Goal: Task Accomplishment & Management: Complete application form

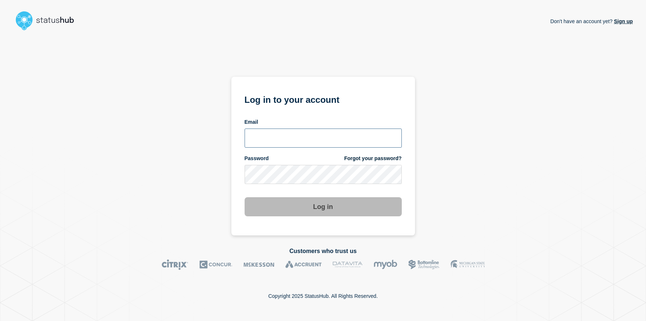
click at [291, 137] on input "email input" at bounding box center [323, 138] width 157 height 19
type input "roger.parks@conexon.us"
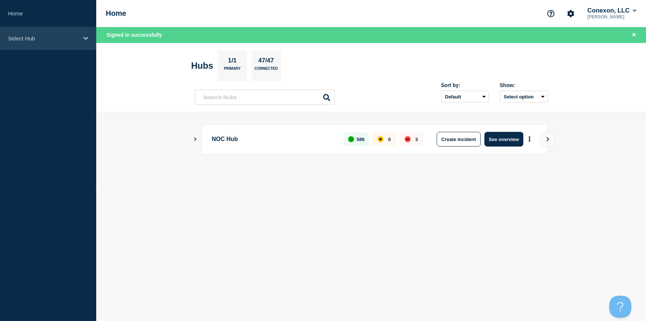
click at [60, 44] on div "Select Hub" at bounding box center [48, 38] width 96 height 22
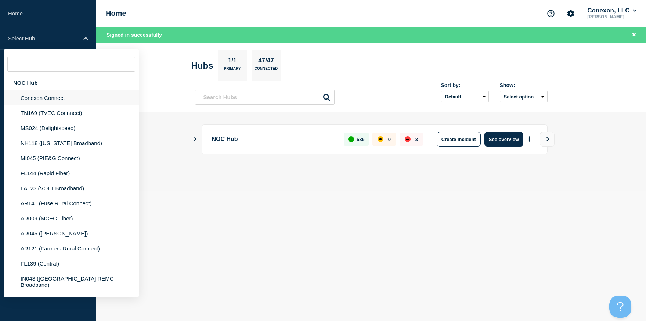
click at [50, 97] on li "Conexon Connect" at bounding box center [71, 97] width 135 height 15
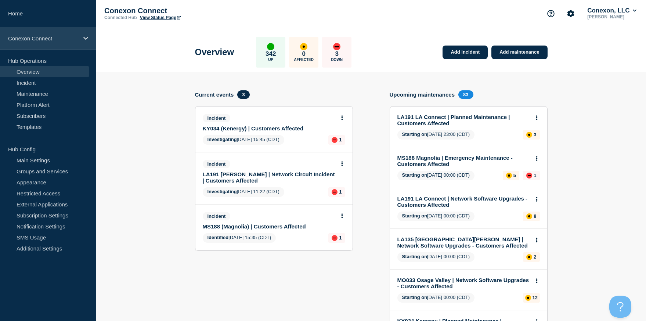
click at [67, 37] on p "Conexon Connect" at bounding box center [43, 38] width 71 height 6
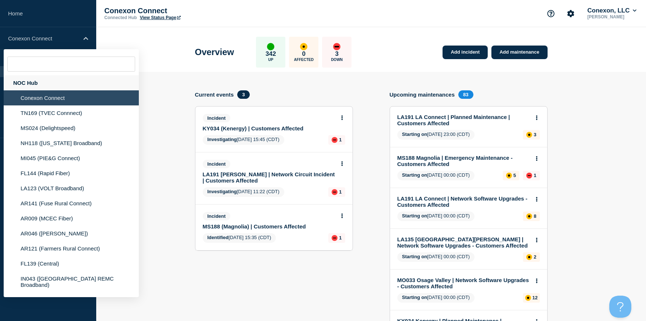
click at [39, 90] on div "NOC Hub" at bounding box center [71, 82] width 135 height 15
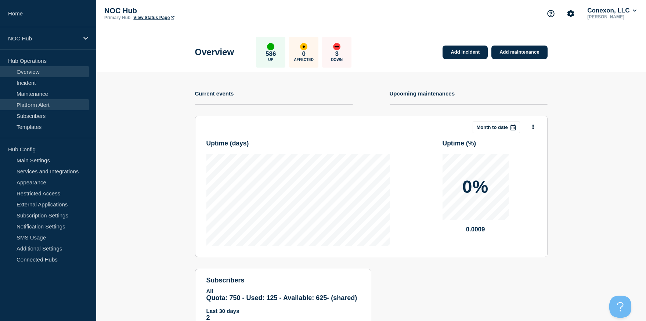
click at [29, 109] on link "Platform Alert" at bounding box center [44, 104] width 89 height 11
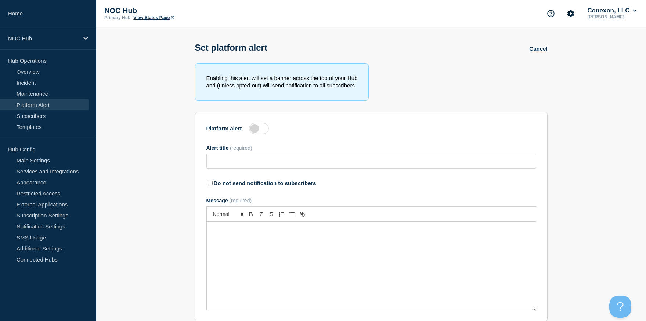
type input "Network Moratorium - Holiday Change Freeze ([DATE] - [DATE])"
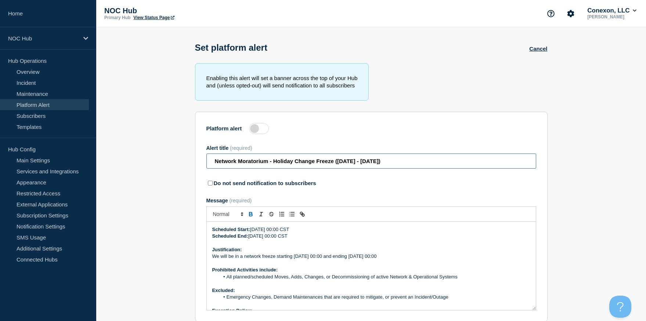
click at [213, 165] on input "Network Moratorium - Holiday Change Freeze ([DATE] - [DATE])" at bounding box center [371, 161] width 330 height 15
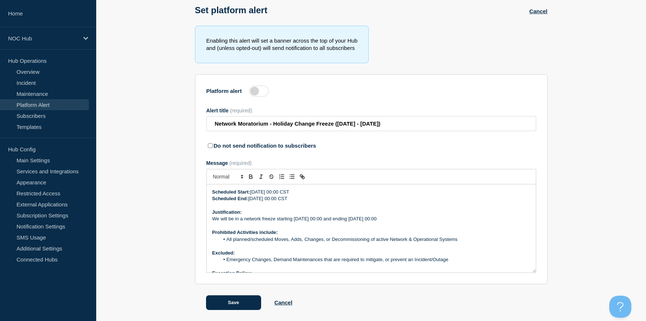
drag, startPoint x: 213, startPoint y: 196, endPoint x: 353, endPoint y: 198, distance: 139.6
click at [353, 198] on div "Scheduled Start: Friday, 07/03/2025, 00:00 CST Scheduled End: Monday, 07/07/202…" at bounding box center [371, 228] width 329 height 88
click at [352, 219] on p "We will be in a network freeze starting 7/3/2025 at 00:00 and ending 7/7/2025 a…" at bounding box center [371, 219] width 318 height 7
drag, startPoint x: 397, startPoint y: 220, endPoint x: 213, endPoint y: 218, distance: 183.7
click at [213, 218] on p "We will be in a network freeze starting 7/3/2025 at 00:00 and ending 7/7/2025 a…" at bounding box center [371, 219] width 318 height 7
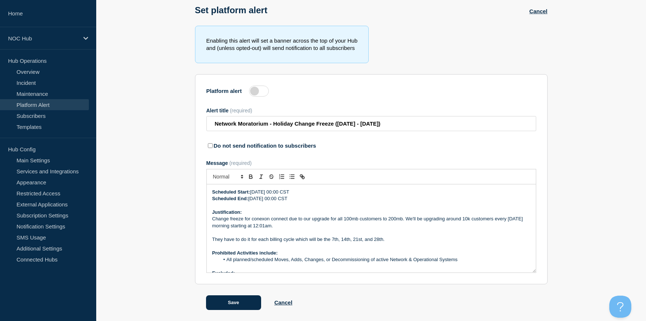
click at [213, 220] on p "Change freeze for conexon connect due to our upgrade for all 100mb customers to…" at bounding box center [371, 223] width 318 height 14
click at [243, 219] on p "A Change freeze for conexon connect due to our upgrade for all 100mb customers …" at bounding box center [371, 223] width 318 height 14
click at [228, 219] on p "A Change Freeze for conexon connect due to our upgrade for all 100mb customers …" at bounding box center [371, 223] width 318 height 14
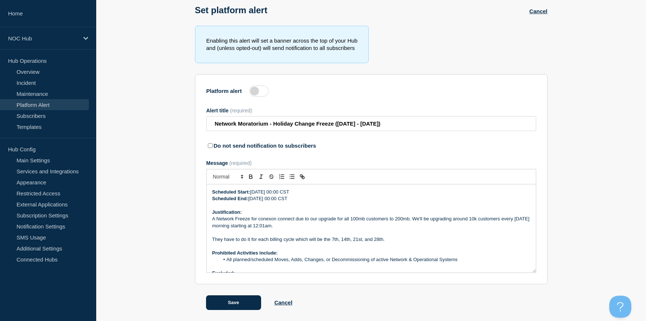
click at [254, 219] on p "A Network Freeze for conexon connect due to our upgrade for all 100mb customers…" at bounding box center [371, 223] width 318 height 14
drag, startPoint x: 293, startPoint y: 219, endPoint x: 331, endPoint y: 217, distance: 37.9
click at [331, 217] on p "A Network Freeze is in affect for all of conexon connect due to our upgrade for…" at bounding box center [371, 223] width 318 height 14
click at [357, 218] on p "A Network Freeze is in affect for all of Conexon Connect due to our upgrade for…" at bounding box center [371, 223] width 318 height 14
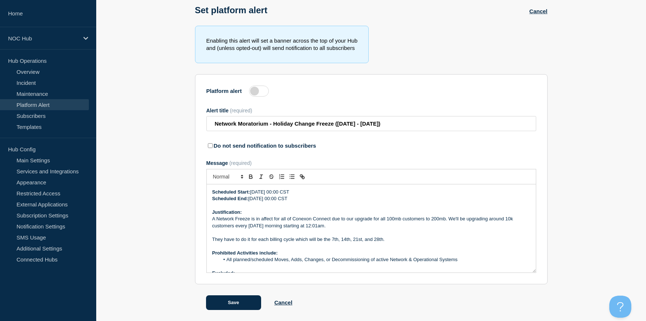
click at [356, 219] on p "A Network Freeze is in affect for all of Conexon Connect due to our upgrade for…" at bounding box center [371, 223] width 318 height 14
click at [350, 219] on p "A Network Freeze is in affect for all of Conexon Connect due to our upgrade for…" at bounding box center [371, 223] width 318 height 14
click at [360, 220] on p "A Network Freeze is in affect for all of Conexon Connect due to mass upgrade fo…" at bounding box center [371, 223] width 318 height 14
click at [409, 220] on p "A Network Freeze is in affect for all of Conexon Connect due to mass subscriber…" at bounding box center [371, 223] width 318 height 14
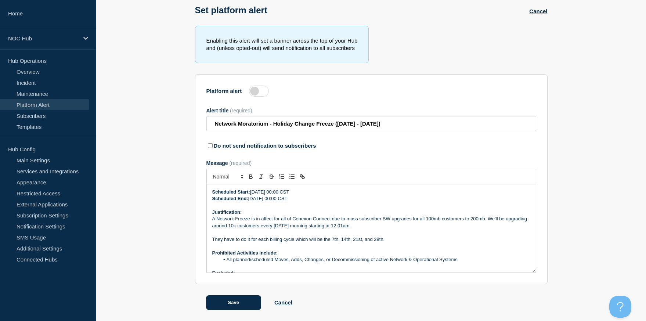
click at [416, 220] on p "A Network Freeze is in affect for all of Conexon Connect due to mass subscriber…" at bounding box center [371, 223] width 318 height 14
click at [481, 219] on p "A Network Freeze is in affect for all of Conexon Connect due to mass subscriber…" at bounding box center [371, 223] width 318 height 14
click at [520, 221] on p "A Network Freeze is in affect for all of Conexon Connect due to mass subscriber…" at bounding box center [371, 223] width 318 height 14
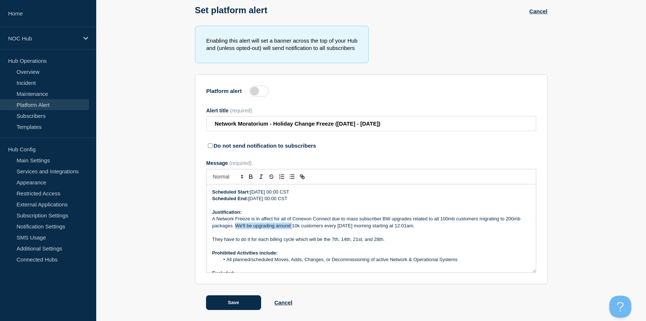
drag, startPoint x: 237, startPoint y: 226, endPoint x: 293, endPoint y: 227, distance: 56.2
click at [293, 227] on p "A Network Freeze is in affect for all of Conexon Connect due to mass subscriber…" at bounding box center [371, 223] width 318 height 14
drag, startPoint x: 334, startPoint y: 226, endPoint x: 381, endPoint y: 227, distance: 47.8
click at [381, 227] on p "A Network Freeze is in affect for all of Conexon Connect due to mass subscriber…" at bounding box center [371, 223] width 318 height 14
click at [332, 218] on p "A Network Freeze is in affect for all of Conexon Connect due to mass subscriber…" at bounding box center [371, 223] width 318 height 14
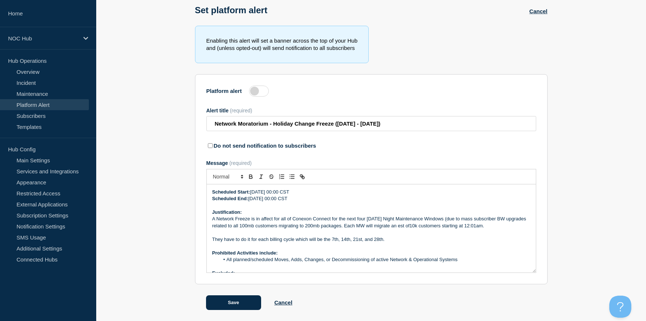
click at [396, 220] on p "A Network Freeze is in affect for all of Conexon Connect for the next four Sund…" at bounding box center [371, 223] width 318 height 14
click at [471, 221] on p "A Network Freeze is in affect for all of Conexon Connect for the next four Sund…" at bounding box center [371, 223] width 318 height 14
click at [393, 219] on p "A Network Freeze is in affect for all of Conexon Connect for the next four Sund…" at bounding box center [371, 223] width 318 height 14
click at [448, 225] on p "A Network Freeze is in affect for all of Conexon Connect for the next four Sund…" at bounding box center [371, 223] width 318 height 14
click at [384, 218] on p "A Network Freeze is in affect for all of Conexon Connect for the next four Sund…" at bounding box center [371, 223] width 318 height 14
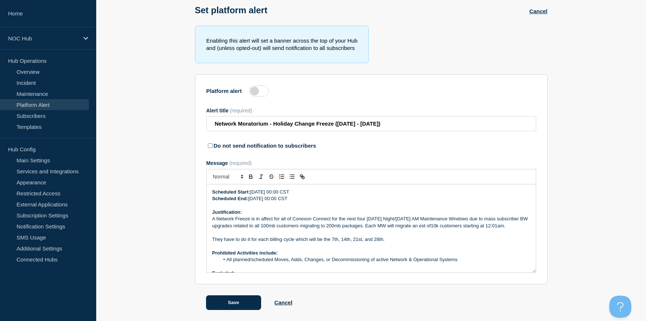
click at [477, 220] on p "A Network Freeze is in affect for all of Conexon Connect for the next four Sund…" at bounding box center [371, 223] width 318 height 14
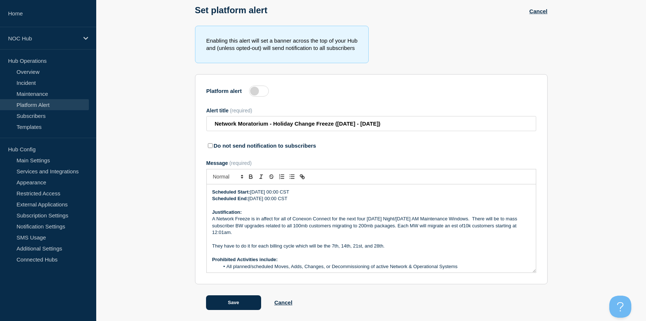
click at [504, 219] on p "A Network Freeze is in affect for all of Conexon Connect for the next four Sund…" at bounding box center [371, 226] width 318 height 20
click at [240, 227] on p "A Network Freeze is in affect for all of Conexon Connect for the next four Sund…" at bounding box center [371, 226] width 318 height 20
drag, startPoint x: 276, startPoint y: 226, endPoint x: 297, endPoint y: 227, distance: 21.3
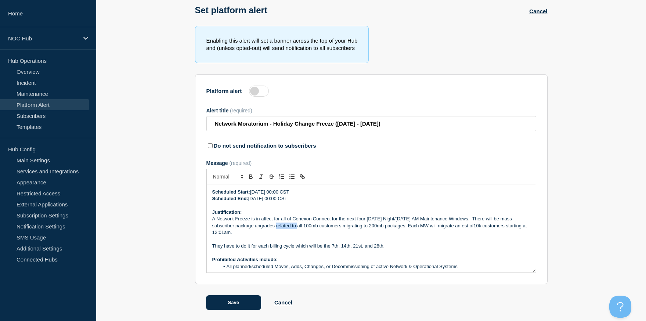
click at [297, 227] on p "A Network Freeze is in affect for all of Conexon Connect for the next four Sund…" at bounding box center [371, 226] width 318 height 20
click at [357, 227] on p "A Network Freeze is in affect for all of Conexon Connect for the next four Sund…" at bounding box center [371, 226] width 318 height 20
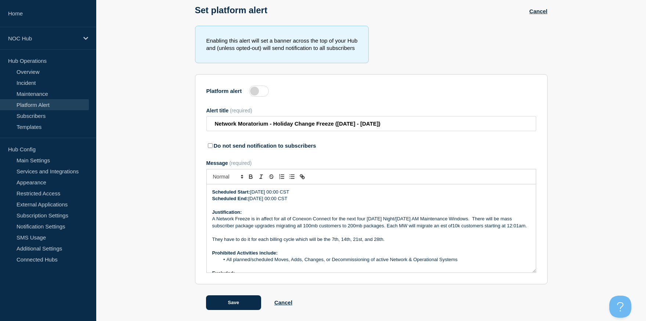
click at [453, 227] on p "A Network Freeze is in affect for all of Conexon Connect for the next four Sund…" at bounding box center [371, 223] width 318 height 14
click at [449, 226] on p "A Network Freeze is in affect for all of Conexon Connect for the next four Sund…" at bounding box center [371, 223] width 318 height 14
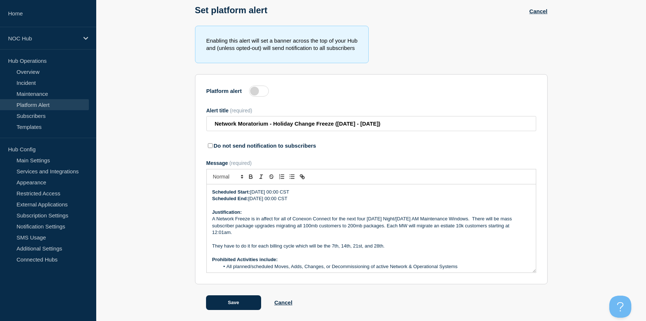
click at [445, 227] on p "A Network Freeze is in affect for all of Conexon Connect for the next four Sund…" at bounding box center [371, 226] width 318 height 20
click at [493, 226] on p "A Network Freeze is in affect for all of Conexon Connect for the next four Sund…" at bounding box center [371, 226] width 318 height 20
click at [232, 234] on p "A Network Freeze is in affect for all of Conexon Connect for the next four Sund…" at bounding box center [371, 226] width 318 height 20
drag, startPoint x: 332, startPoint y: 247, endPoint x: 213, endPoint y: 245, distance: 118.7
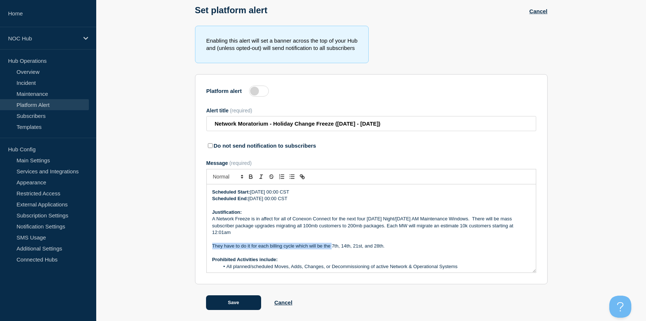
click at [213, 245] on p "They have to do it for each billing cycle which will be the 7th, 14th, 21st, an…" at bounding box center [371, 246] width 318 height 7
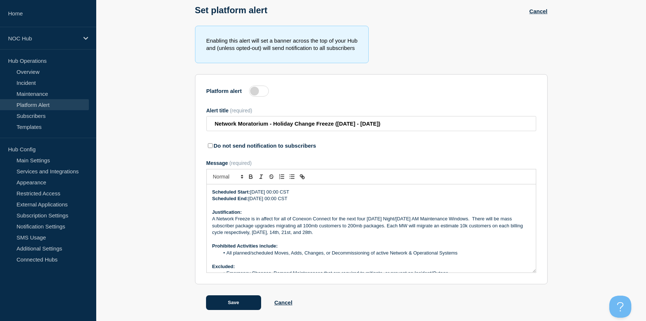
click at [333, 233] on p "A Network Freeze is in affect for all of Conexon Connect for the next four Sund…" at bounding box center [371, 226] width 318 height 20
drag, startPoint x: 252, startPoint y: 233, endPoint x: 330, endPoint y: 234, distance: 77.5
click at [330, 234] on p "A Network Freeze is in affect for all of Conexon Connect for the next four Sund…" at bounding box center [371, 226] width 318 height 20
copy p "September 7th, 14th, 21st, and 28th"
click at [288, 234] on p "A Network Freeze is in affect for all of Conexon Connect for the next four Sund…" at bounding box center [371, 226] width 318 height 20
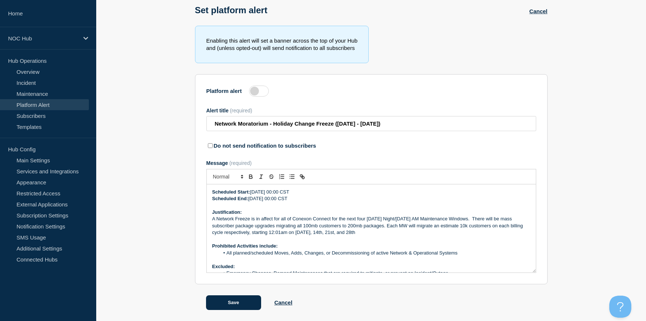
click at [259, 191] on p "Scheduled Start: Friday, 07/03/2025, 00:00 CST" at bounding box center [371, 192] width 318 height 7
click at [212, 192] on strong "Scheduled Start:" at bounding box center [231, 192] width 38 height 6
click at [256, 193] on p "Scheduled Start: Friday, 07/03/2025, 00:00 CST" at bounding box center [371, 192] width 318 height 7
drag, startPoint x: 271, startPoint y: 193, endPoint x: 277, endPoint y: 192, distance: 6.7
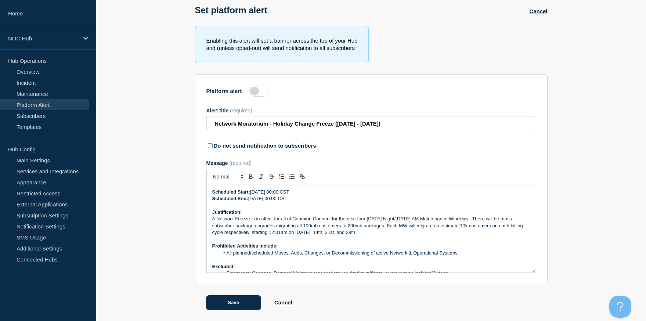
click at [277, 192] on p "Scheduled Start: Friday, 07/03/2025, 00:00 CST" at bounding box center [371, 192] width 318 height 7
drag, startPoint x: 367, startPoint y: 218, endPoint x: 416, endPoint y: 221, distance: 49.7
click at [416, 221] on p "A Network Freeze is in affect for all of Conexon Connect for the next four Sund…" at bounding box center [371, 226] width 318 height 20
drag, startPoint x: 386, startPoint y: 219, endPoint x: 442, endPoint y: 219, distance: 56.2
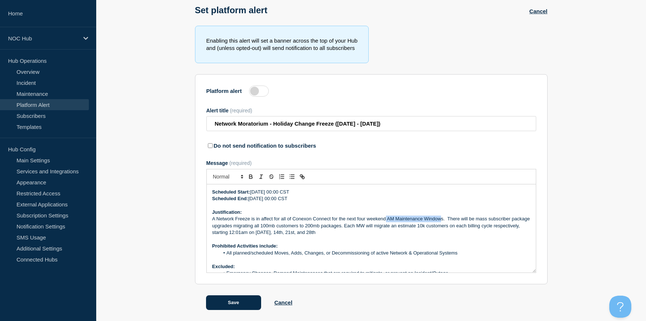
click at [442, 219] on p "A Network Freeze is in affect for all of Conexon Connect for the next four week…" at bounding box center [371, 226] width 318 height 20
click at [327, 241] on p "Message" at bounding box center [371, 239] width 318 height 7
click at [277, 193] on p "Scheduled Start: Friday, 09/3/2025, 00:00 CST" at bounding box center [371, 192] width 318 height 7
click at [273, 198] on p "Scheduled End: Monday, 07/07/2025 00:00 CST" at bounding box center [371, 198] width 318 height 7
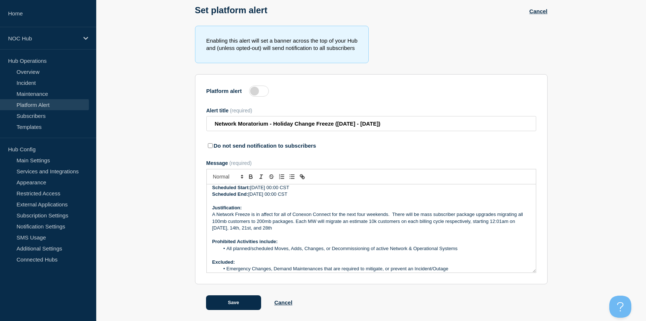
scroll to position [3, 0]
click at [298, 190] on p "Scheduled Start: Friday, 09/05/2025, 00:00 CST" at bounding box center [371, 189] width 318 height 7
click at [259, 189] on p "Scheduled Start: Friday, 09/05/2025, 00:00 CST" at bounding box center [371, 189] width 318 height 7
click at [294, 189] on p "Scheduled Start: Friday, 09/05/2025, 00:00 CST" at bounding box center [371, 189] width 318 height 7
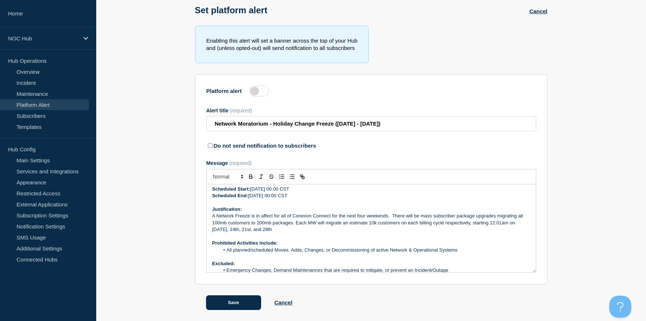
drag, startPoint x: 294, startPoint y: 189, endPoint x: 298, endPoint y: 189, distance: 4.0
click at [298, 189] on p "Scheduled Start: Friday, 09/05/2025, 00:00 CST" at bounding box center [371, 189] width 318 height 7
click at [305, 190] on p "Scheduled Start: Friday, 09/05/2025, 11:00 CST" at bounding box center [371, 189] width 318 height 7
click at [295, 197] on p "Scheduled End: Monday, 09/08/2025 00:00 CST" at bounding box center [371, 196] width 318 height 7
click at [299, 197] on p "Scheduled End: Monday, 09/08/2025 00:00 CST" at bounding box center [371, 196] width 318 height 7
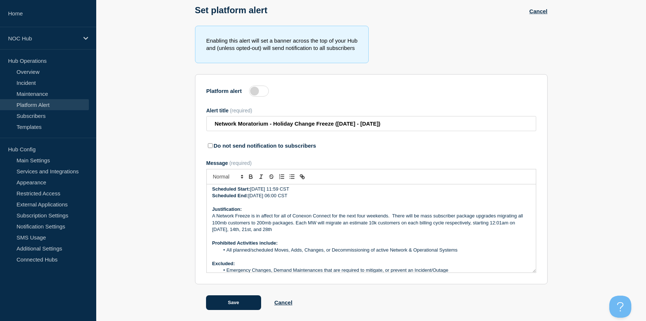
click at [281, 239] on p "Message" at bounding box center [371, 236] width 318 height 7
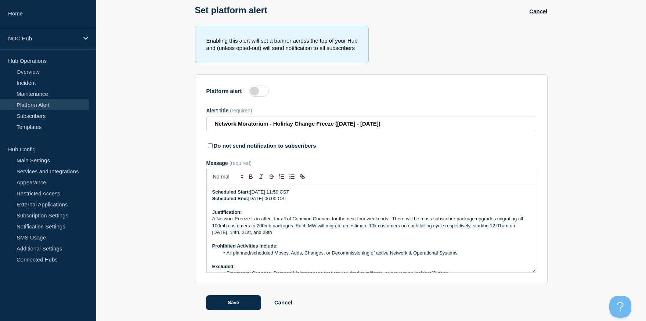
drag, startPoint x: 318, startPoint y: 196, endPoint x: 212, endPoint y: 192, distance: 106.3
click at [212, 192] on div "Scheduled Start: Friday, 09/05/2025, 11:59 CST Scheduled End: Monday, 09/08/202…" at bounding box center [371, 228] width 329 height 88
copy div "Scheduled Start: Friday, 09/05/2025, 11:59 CST Scheduled End: Monday, 09/08/202…"
click at [328, 201] on p "Scheduled End: Monday, 09/08/2025 06:00 CST" at bounding box center [371, 198] width 318 height 7
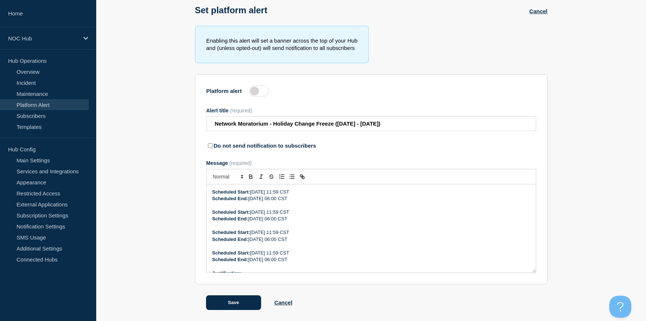
click at [278, 212] on p "Scheduled Start: Friday, 09/05/2025, 11:59 CST" at bounding box center [371, 212] width 318 height 7
click at [280, 219] on p "Scheduled End: Monday, 09/08/2025 06:00 CST" at bounding box center [371, 219] width 318 height 7
click at [278, 233] on p "Scheduled Start: Friday, 09/05/2025, 11:59 CST" at bounding box center [371, 232] width 318 height 7
click at [281, 238] on p "Scheduled End: Monday, 09/08/2025 06:00 CST" at bounding box center [371, 239] width 318 height 7
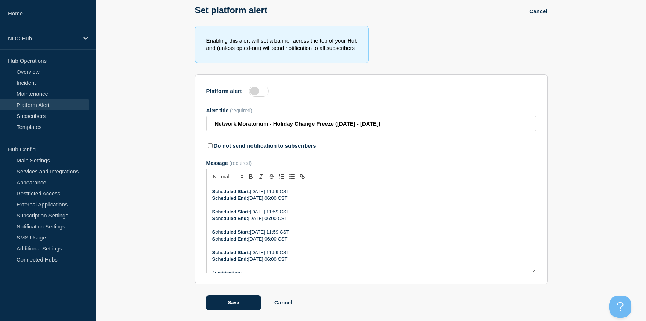
click at [278, 251] on p "Scheduled Start: Friday, 09/05/2025, 11:59 CST" at bounding box center [371, 252] width 318 height 7
click at [281, 259] on p "Scheduled End: Monday, 09/08/2025 06:00 CST" at bounding box center [371, 259] width 318 height 7
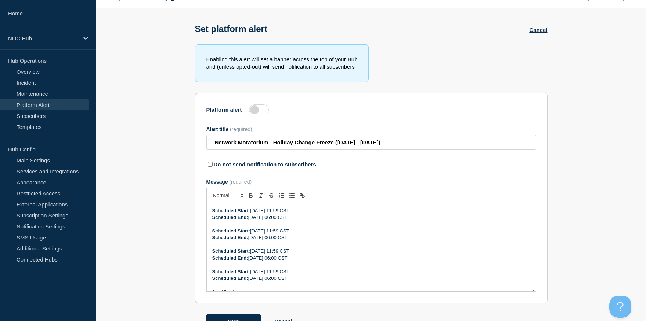
scroll to position [0, 0]
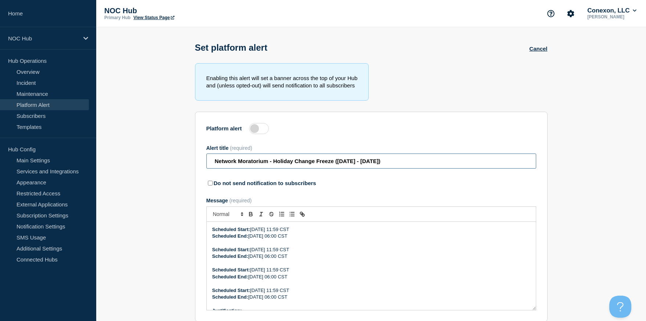
click at [275, 165] on input "Network Moratorium - Holiday Change Freeze ([DATE] - [DATE])" at bounding box center [371, 161] width 330 height 15
click at [278, 165] on input "Network Moratorium - Holiday Change Freeze ([DATE] - [DATE])" at bounding box center [371, 161] width 330 height 15
drag, startPoint x: 371, startPoint y: 166, endPoint x: 444, endPoint y: 168, distance: 73.5
click at [444, 168] on input "Network Moratorium - September Weekend Change Freeze (07/03/2025 - 07/07/2025)" at bounding box center [371, 161] width 330 height 15
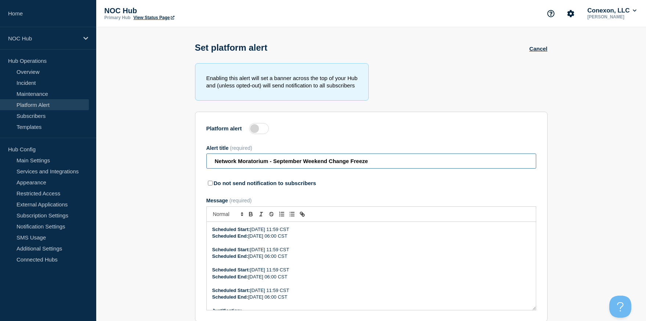
click at [274, 163] on input "Network Moratorium - September Weekend Change Freeze" at bounding box center [371, 161] width 330 height 15
click at [400, 164] on input "Network Moratorium - Network Change Freeze All September Weekend Change Freeze" at bounding box center [371, 161] width 330 height 15
drag, startPoint x: 402, startPoint y: 165, endPoint x: 452, endPoint y: 166, distance: 49.6
click at [452, 166] on input "Network Moratorium - Network Change Freeze All September Weekend Change Freeze" at bounding box center [371, 161] width 330 height 15
click at [349, 164] on input "Network Moratorium - Network Change Freeze All September Weekends" at bounding box center [371, 161] width 330 height 15
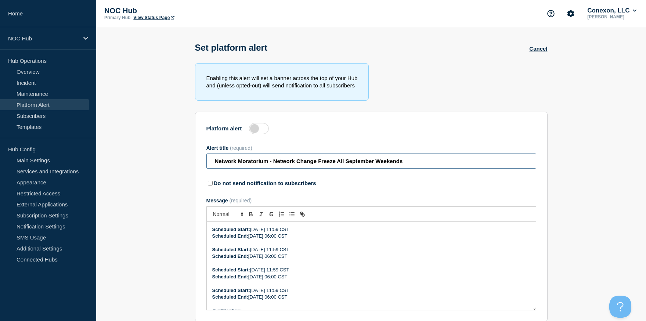
click at [348, 165] on input "Network Moratorium - Network Change Freeze All September Weekends" at bounding box center [371, 161] width 330 height 15
drag, startPoint x: 274, startPoint y: 164, endPoint x: 298, endPoint y: 165, distance: 23.9
click at [298, 165] on input "Network Moratorium - Network Change FreezeSeptember Weekends" at bounding box center [371, 161] width 330 height 15
drag, startPoint x: 381, startPoint y: 163, endPoint x: 449, endPoint y: 171, distance: 67.7
click at [449, 169] on input "Network Moratorium - All September Weekends Change FreezeSeptember Weekends" at bounding box center [371, 161] width 330 height 15
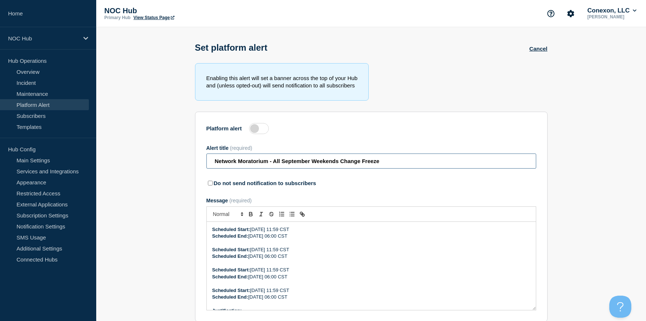
click at [285, 165] on input "Network Moratorium - All September Weekends Change Freeze" at bounding box center [371, 161] width 330 height 15
click at [283, 165] on input "Network Moratorium - All September Weekends Change Freeze" at bounding box center [371, 161] width 330 height 15
drag, startPoint x: 411, startPoint y: 165, endPoint x: 461, endPoint y: 166, distance: 49.6
click at [461, 166] on input "Network Moratorium - Weekend Change Freeze- All September Weekends Change Freeze" at bounding box center [371, 161] width 330 height 15
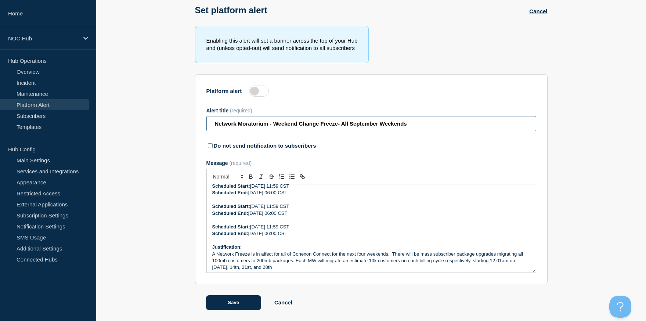
scroll to position [51, 0]
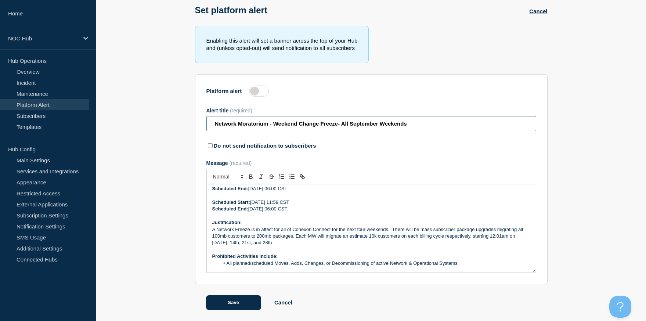
type input "Network Moratorium - Weekend Change Freeze- All September Weekends"
click at [389, 229] on p "A Network Freeze is in affect for all of Conexon Connect for the next four week…" at bounding box center [371, 236] width 318 height 20
click at [341, 237] on p "A Network Freeze is in affect for all of Conexon Connect for the next four week…" at bounding box center [371, 236] width 318 height 20
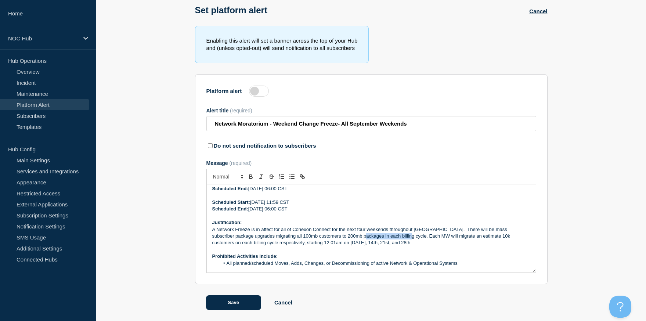
drag, startPoint x: 342, startPoint y: 236, endPoint x: 384, endPoint y: 236, distance: 41.9
click at [384, 236] on p "A Network Freeze is in affect for all of Conexon Connect for the next four week…" at bounding box center [371, 236] width 318 height 20
click at [452, 238] on p "A Network Freeze is in affect for all of Conexon Connect for the next four week…" at bounding box center [371, 236] width 318 height 20
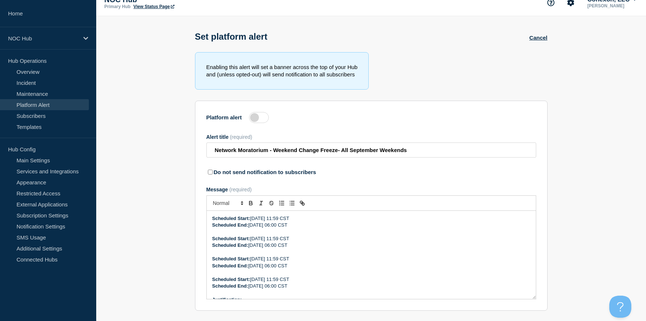
scroll to position [0, 0]
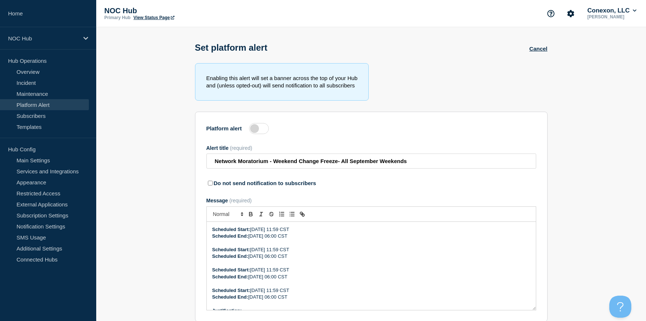
click at [255, 129] on label at bounding box center [259, 128] width 20 height 11
click at [0, 0] on input "Platform alert" at bounding box center [0, 0] width 0 height 0
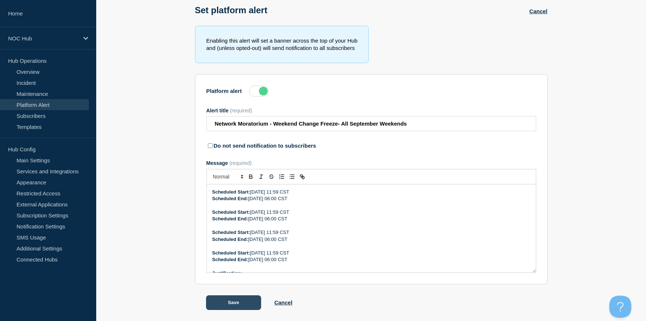
click at [233, 300] on button "Save" at bounding box center [233, 302] width 55 height 15
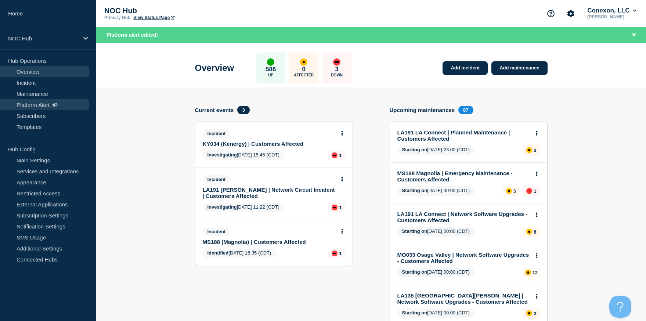
click at [43, 100] on link "Platform Alert" at bounding box center [44, 104] width 89 height 11
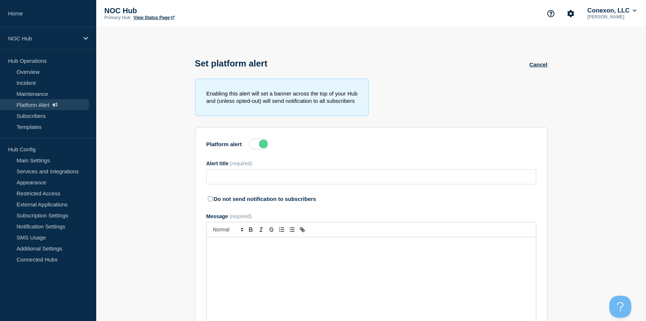
type input "Network Moratorium - Weekend Change Freeze- All September Weekends"
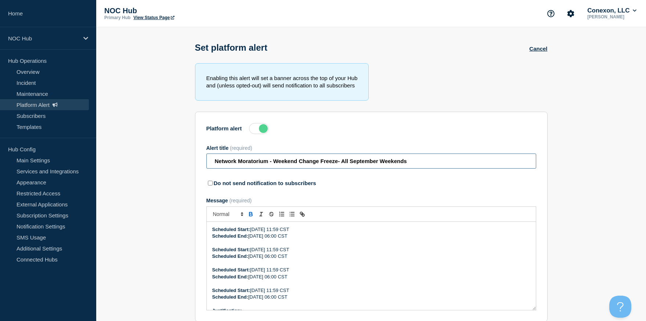
drag, startPoint x: 419, startPoint y: 162, endPoint x: 218, endPoint y: 161, distance: 201.0
click at [218, 161] on input "Network Moratorium - Weekend Change Freeze- All September Weekends" at bounding box center [371, 161] width 330 height 15
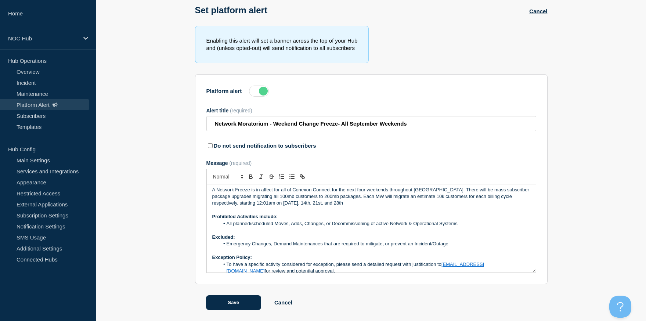
scroll to position [97, 0]
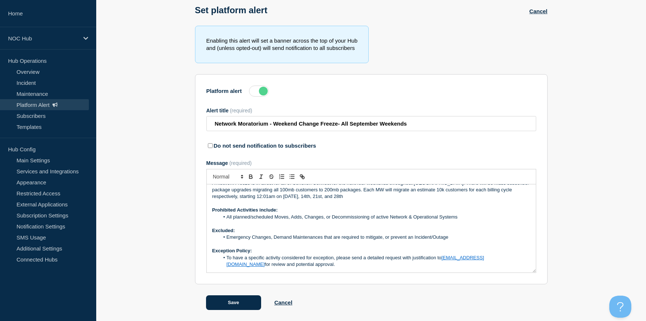
drag, startPoint x: 211, startPoint y: 192, endPoint x: 354, endPoint y: 265, distance: 160.7
click at [354, 265] on div "Scheduled Start: Friday, 09/05/2025, 11:59 CST Scheduled End: Monday, 09/08/202…" at bounding box center [371, 228] width 329 height 88
copy div "Scheduled Start: Friday, 09/05/2025, 11:59 CST Scheduled End: Monday, 09/08/202…"
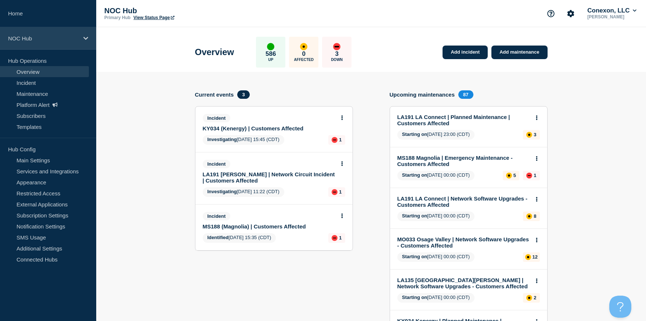
click at [44, 41] on p "NOC Hub" at bounding box center [43, 38] width 71 height 6
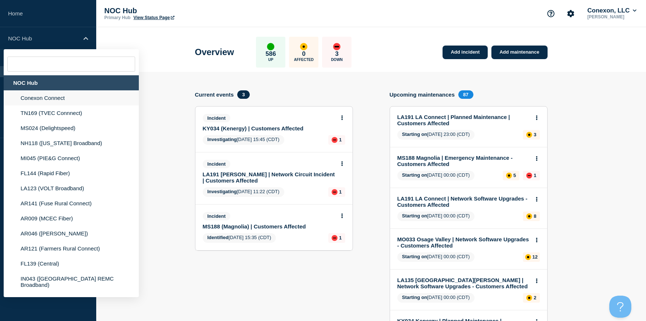
click at [44, 100] on li "Conexon Connect" at bounding box center [71, 97] width 135 height 15
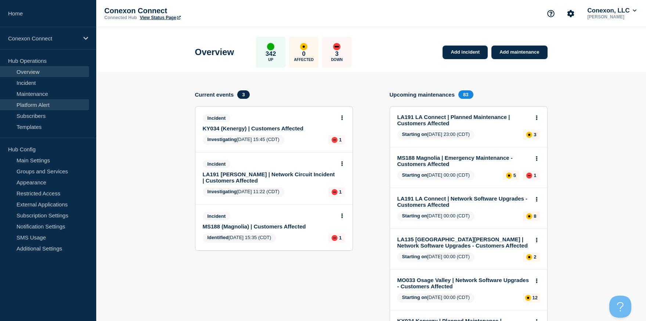
click at [39, 104] on link "Platform Alert" at bounding box center [44, 104] width 89 height 11
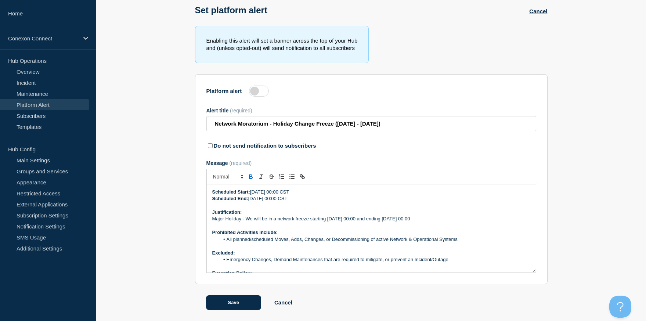
scroll to position [43, 0]
drag, startPoint x: 415, startPoint y: 124, endPoint x: 197, endPoint y: 113, distance: 218.9
click at [197, 113] on section "Platform alert Alert title (required) Network Moratorium - Holiday Change Freez…" at bounding box center [371, 179] width 353 height 210
paste input "etwork Moratorium - Weekend Change Freeze- All September Weekends"
click at [340, 121] on input "etwork Moratorium - Weekend Change Freeze- All September Weekends" at bounding box center [371, 123] width 330 height 15
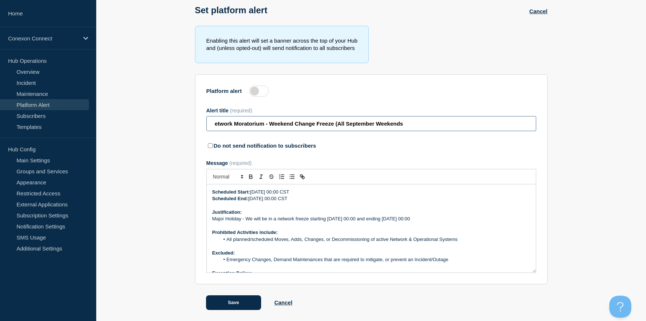
click at [413, 123] on input "etwork Moratorium - Weekend Change Freeze (All September Weekends" at bounding box center [371, 123] width 330 height 15
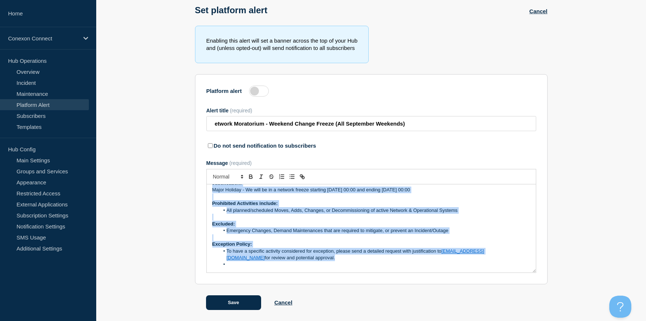
drag, startPoint x: 211, startPoint y: 230, endPoint x: 284, endPoint y: 329, distance: 122.9
click at [284, 284] on html "Home Conexon Connect Hub Operations Overview Incident Maintenance Platform Aler…" at bounding box center [323, 123] width 646 height 321
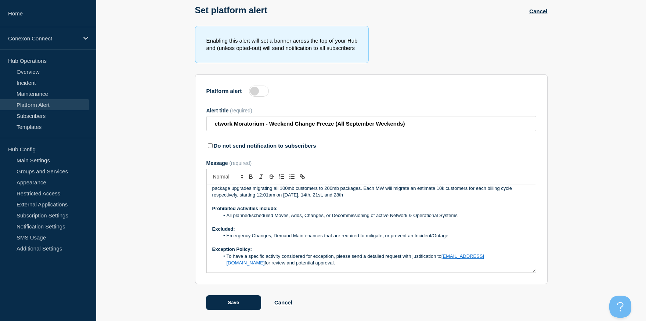
scroll to position [97, 0]
click at [254, 86] on label at bounding box center [259, 91] width 20 height 11
click at [0, 0] on input "Platform alert" at bounding box center [0, 0] width 0 height 0
click at [213, 121] on input "etwork Moratorium - Weekend Change Freeze (All September Weekends)" at bounding box center [371, 123] width 330 height 15
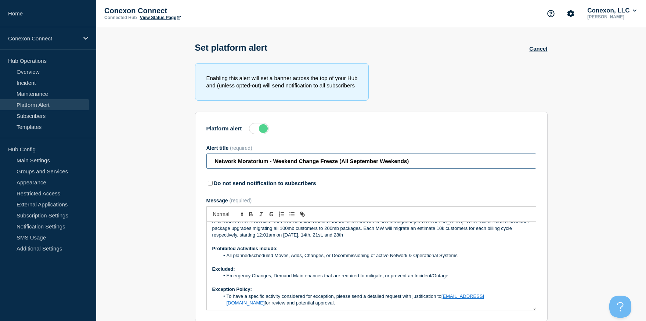
scroll to position [43, 0]
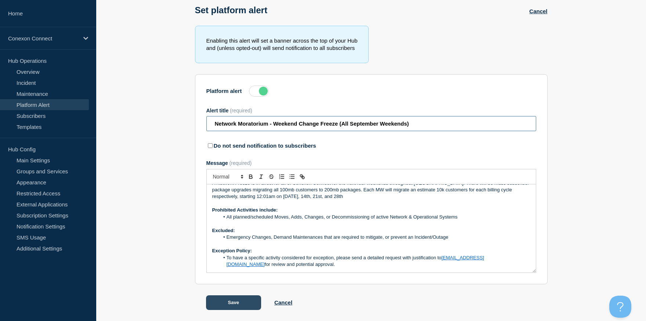
type input "Network Moratorium - Weekend Change Freeze (All September Weekends)"
click at [235, 303] on button "Save" at bounding box center [233, 302] width 55 height 15
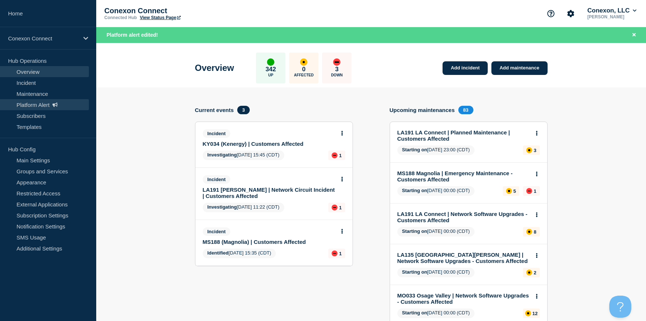
click at [44, 104] on link "Platform Alert" at bounding box center [44, 104] width 89 height 11
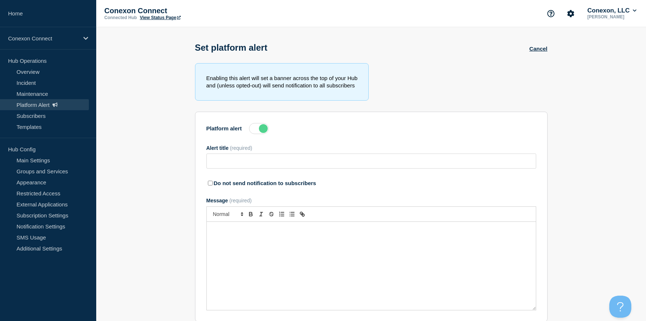
type input "Network Moratorium - Weekend Change Freeze (All September Weekends)"
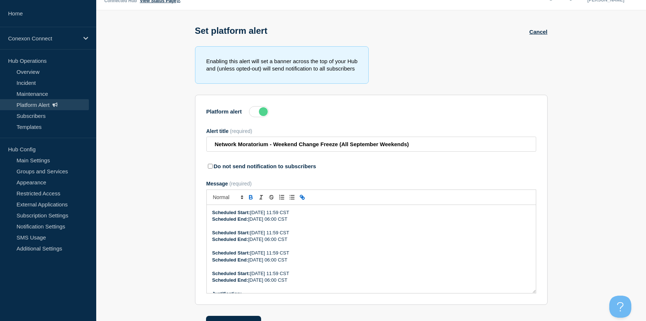
scroll to position [43, 0]
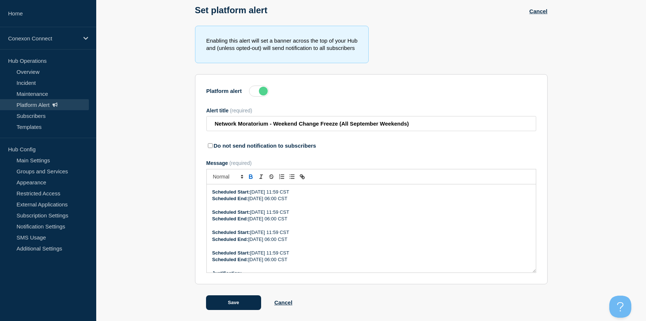
drag, startPoint x: 324, startPoint y: 259, endPoint x: 211, endPoint y: 191, distance: 131.7
click at [211, 191] on div "Scheduled Start: [DATE] 11:59 CST Scheduled End: [DATE] 06:00 CST Scheduled Sta…" at bounding box center [371, 228] width 329 height 88
copy div "Scheduled Start: [DATE] 11:59 CST Scheduled End: [DATE] 06:00 CST Scheduled Sta…"
